Goal: Register for event/course

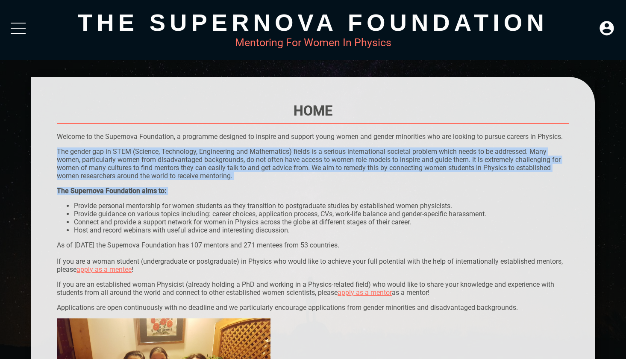
drag, startPoint x: 325, startPoint y: 146, endPoint x: 342, endPoint y: 198, distance: 53.9
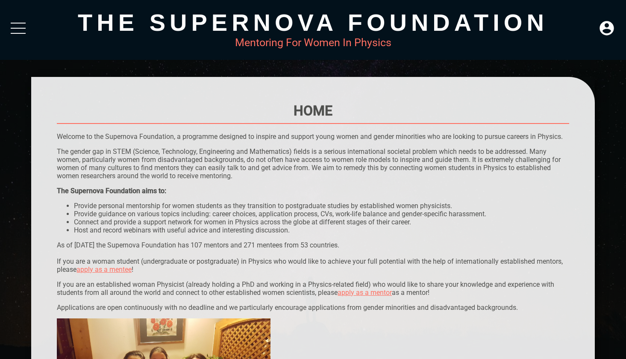
click at [342, 198] on div "The Supernova Foundation aims to: Provide personal mentorship for women student…" at bounding box center [313, 210] width 512 height 47
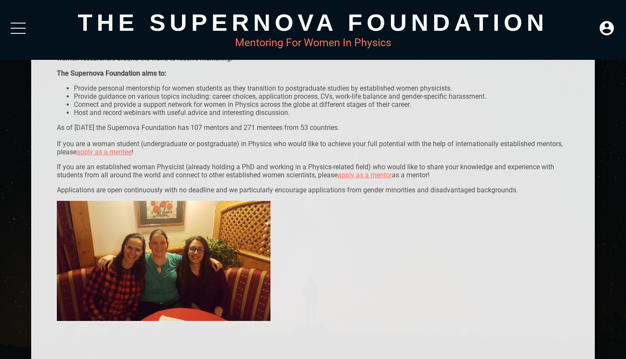
scroll to position [111, 0]
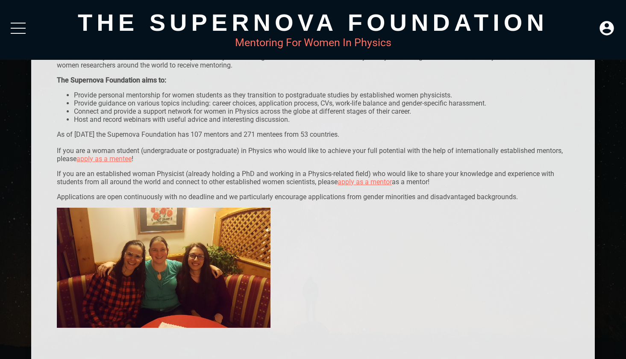
click at [41, 28] on div "The Supernova Foundation" at bounding box center [312, 23] width 563 height 28
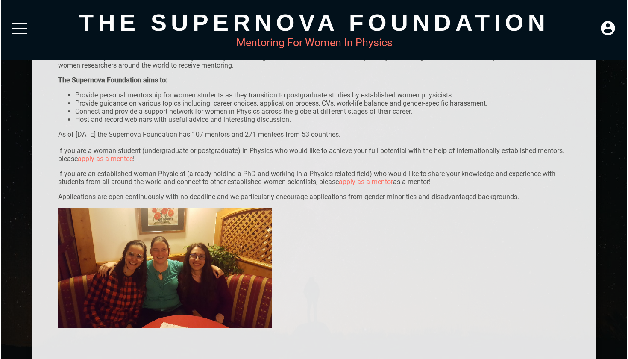
scroll to position [0, 0]
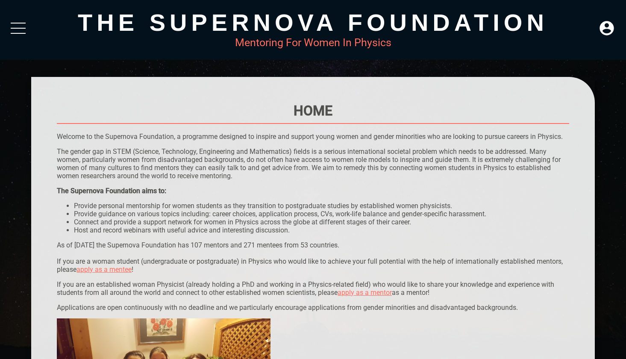
click at [35, 25] on div "The Supernova Foundation" at bounding box center [312, 23] width 563 height 28
click at [17, 26] on div at bounding box center [18, 30] width 15 height 15
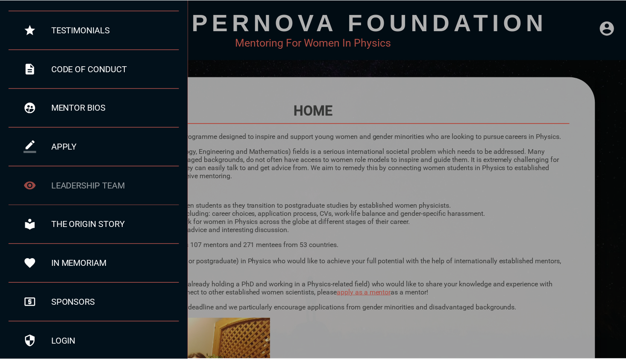
scroll to position [92, 0]
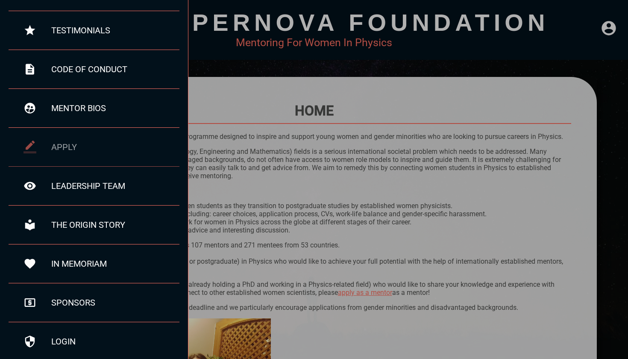
click at [89, 133] on div "apply" at bounding box center [94, 147] width 171 height 39
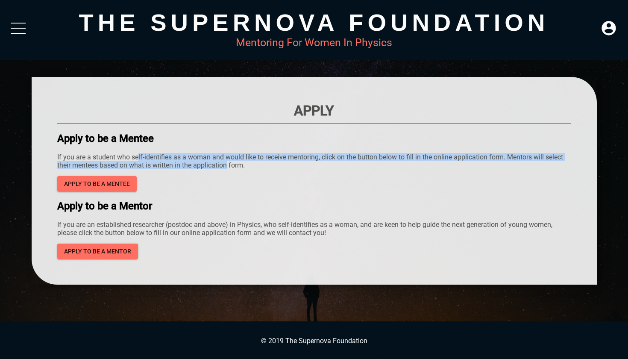
drag, startPoint x: 139, startPoint y: 160, endPoint x: 226, endPoint y: 162, distance: 87.1
click at [227, 162] on p "If you are a student who self-identifies as a woman and would like to receive m…" at bounding box center [314, 161] width 514 height 16
click at [226, 162] on p "If you are a student who self-identifies as a woman and would like to receive m…" at bounding box center [314, 161] width 514 height 16
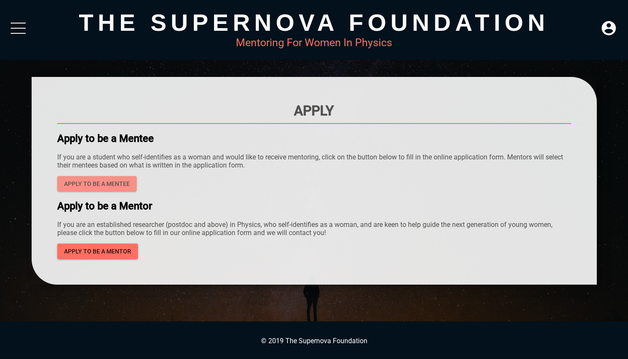
click at [122, 184] on span "Apply to be a mentee" at bounding box center [97, 183] width 66 height 11
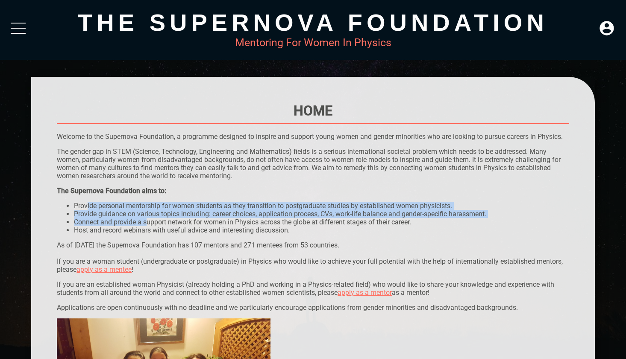
drag, startPoint x: 86, startPoint y: 207, endPoint x: 144, endPoint y: 224, distance: 60.7
click at [144, 224] on ul "Provide personal mentorship for women students as they transition to postgradua…" at bounding box center [313, 218] width 512 height 32
click at [143, 224] on li "Connect and provide a support network for women in Physics across the globe at …" at bounding box center [321, 222] width 495 height 8
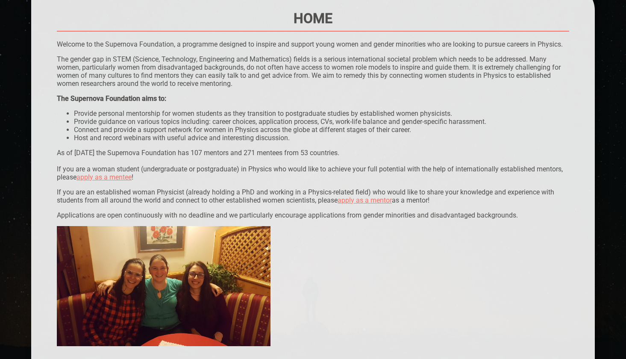
scroll to position [92, 0]
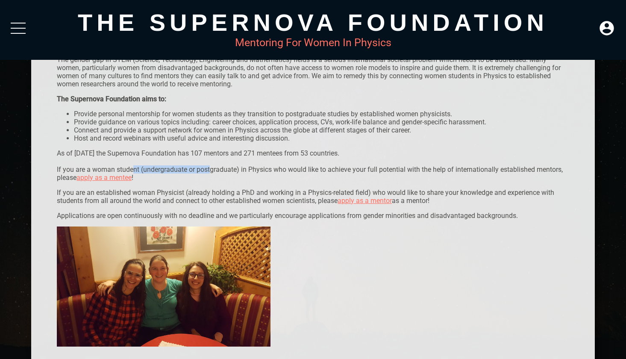
drag, startPoint x: 129, startPoint y: 166, endPoint x: 205, endPoint y: 166, distance: 76.9
click at [205, 166] on p "As of October 2020 the Supernova Foundation has 107 mentors and 271 mentees fro…" at bounding box center [313, 165] width 512 height 32
click at [203, 167] on p "As of October 2020 the Supernova Foundation has 107 mentors and 271 mentees fro…" at bounding box center [313, 165] width 512 height 32
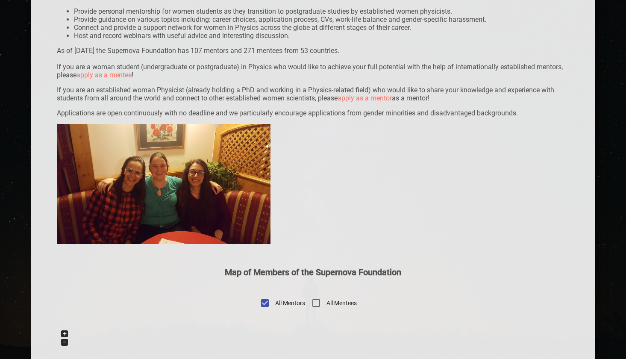
scroll to position [448, 0]
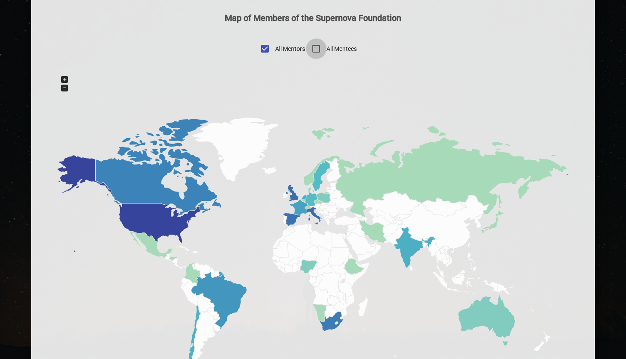
click at [326, 48] on input "All Mentees" at bounding box center [316, 48] width 20 height 20
checkbox input "true"
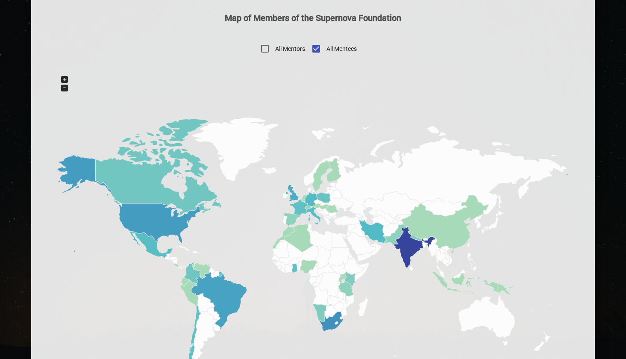
click at [263, 48] on input "All Mentors" at bounding box center [264, 48] width 20 height 20
checkbox input "true"
checkbox input "false"
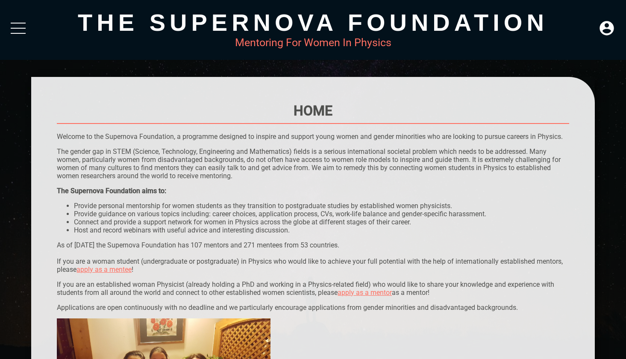
scroll to position [0, 0]
click at [12, 29] on div at bounding box center [18, 30] width 15 height 15
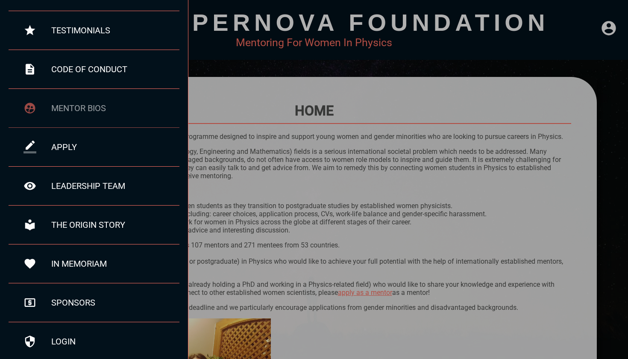
click at [50, 113] on div at bounding box center [30, 108] width 43 height 13
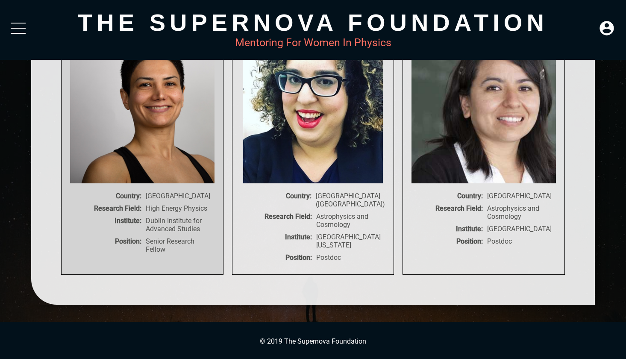
scroll to position [11248, 0]
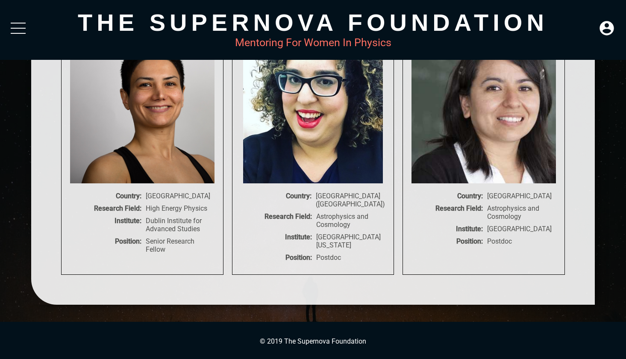
click at [21, 20] on div "The Supernova Foundation Mentoring For Women In Physics" at bounding box center [313, 30] width 626 height 60
click at [15, 26] on div at bounding box center [18, 30] width 15 height 15
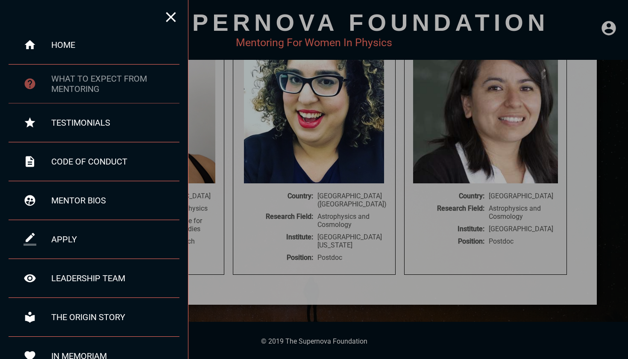
scroll to position [0, 0]
click at [99, 64] on div "home" at bounding box center [94, 45] width 171 height 39
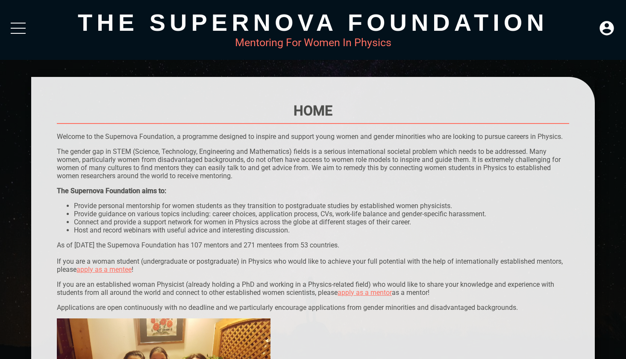
click at [24, 32] on div at bounding box center [18, 30] width 15 height 15
click at [6, 22] on div "The Supernova Foundation Mentoring For Women In Physics" at bounding box center [313, 30] width 626 height 60
click at [22, 24] on div at bounding box center [18, 30] width 15 height 15
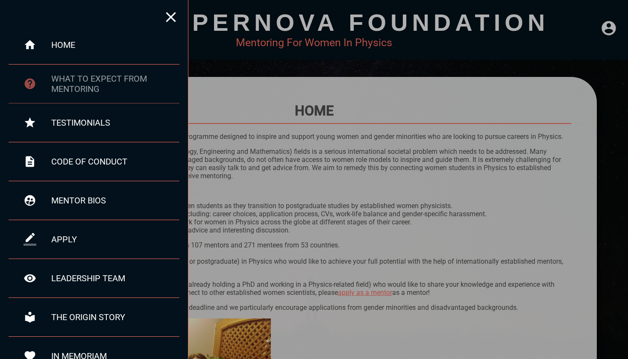
click at [70, 93] on div "what to expect from mentoring" at bounding box center [115, 83] width 128 height 20
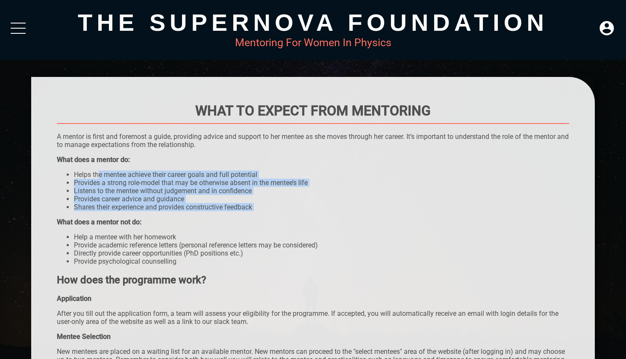
drag, startPoint x: 97, startPoint y: 172, endPoint x: 152, endPoint y: 214, distance: 68.8
click at [152, 214] on div "WHAT TO EXPECT FROM MENTORING A mentor is first and foremost a guide, providing…" at bounding box center [313, 324] width 512 height 445
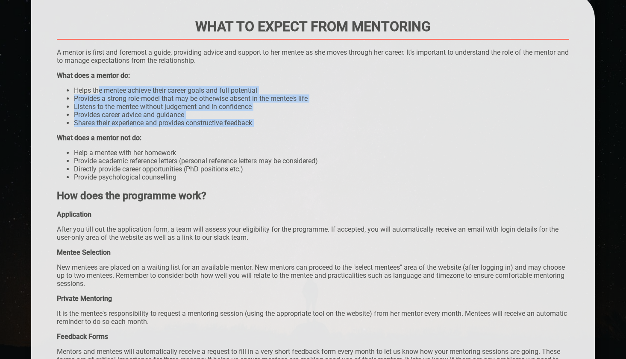
scroll to position [86, 0]
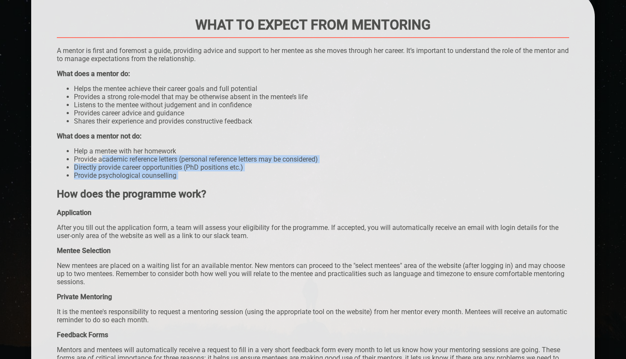
drag, startPoint x: 103, startPoint y: 160, endPoint x: 225, endPoint y: 180, distance: 123.3
click at [225, 180] on div "WHAT TO EXPECT FROM MENTORING A mentor is first and foremost a guide, providing…" at bounding box center [313, 239] width 512 height 445
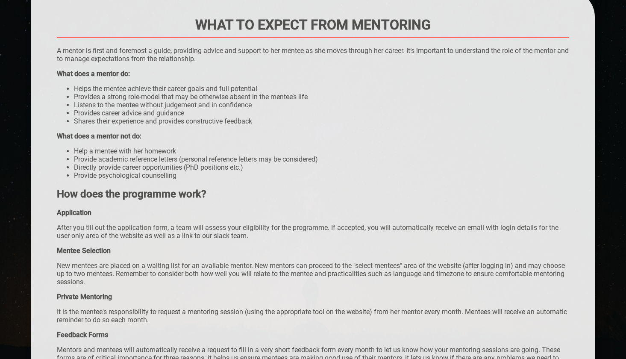
click at [225, 180] on div "WHAT TO EXPECT FROM MENTORING A mentor is first and foremost a guide, providing…" at bounding box center [313, 239] width 512 height 445
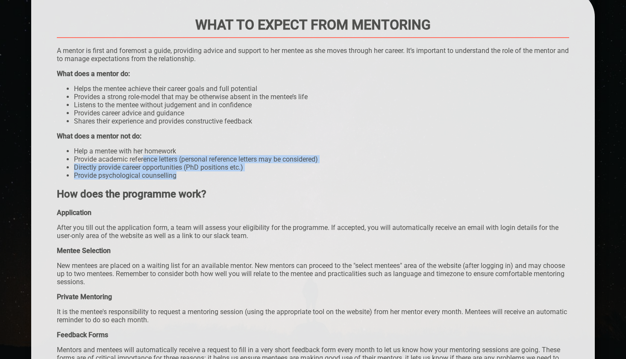
drag, startPoint x: 143, startPoint y: 161, endPoint x: 177, endPoint y: 178, distance: 38.0
click at [177, 178] on ul "Help a mentee with her homework Provide academic reference letters (personal re…" at bounding box center [313, 163] width 512 height 32
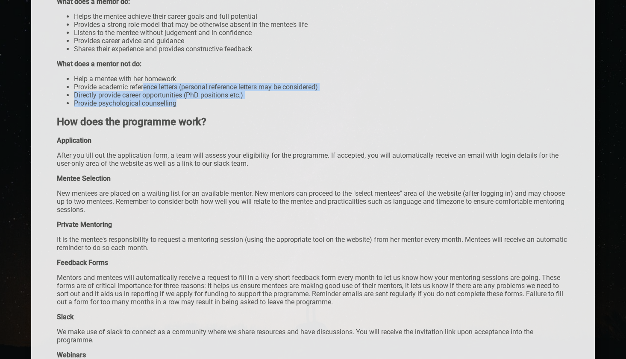
scroll to position [159, 0]
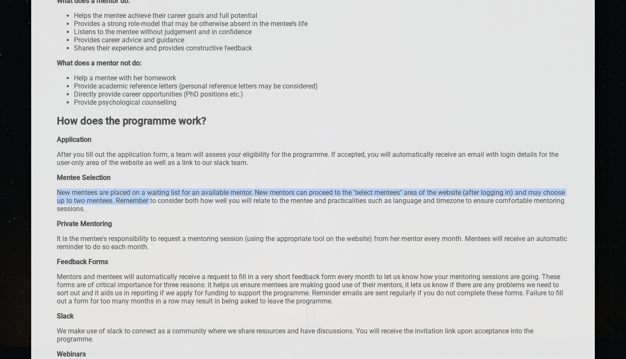
drag, startPoint x: 134, startPoint y: 186, endPoint x: 176, endPoint y: 199, distance: 44.6
click at [176, 199] on p "How does the programme work? Application After you till out the application for…" at bounding box center [313, 252] width 512 height 274
click at [176, 199] on p "New mentees are placed on a waiting list for an available mentor. New mentors c…" at bounding box center [313, 200] width 512 height 24
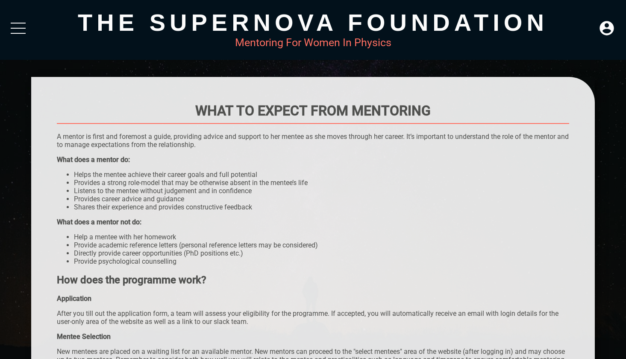
scroll to position [0, 0]
click at [18, 38] on div at bounding box center [18, 30] width 15 height 15
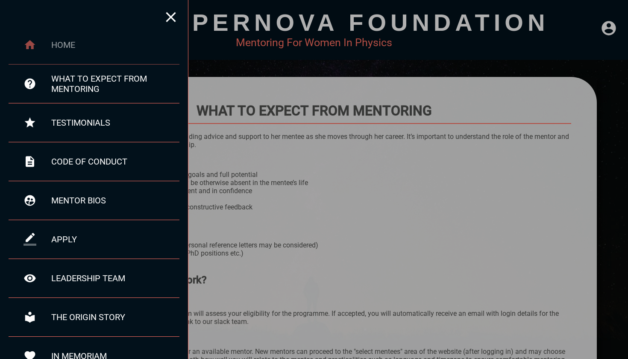
click at [72, 45] on div "home" at bounding box center [115, 45] width 128 height 10
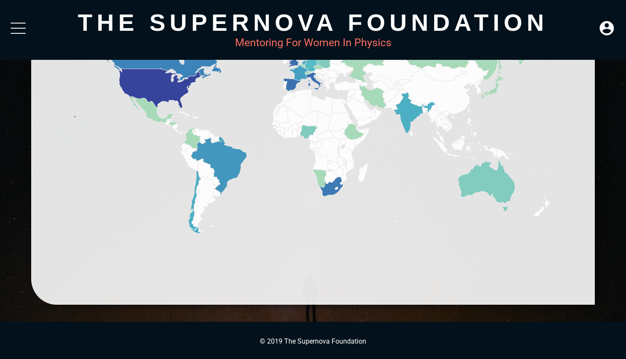
scroll to position [583, 0]
